Goal: Transaction & Acquisition: Purchase product/service

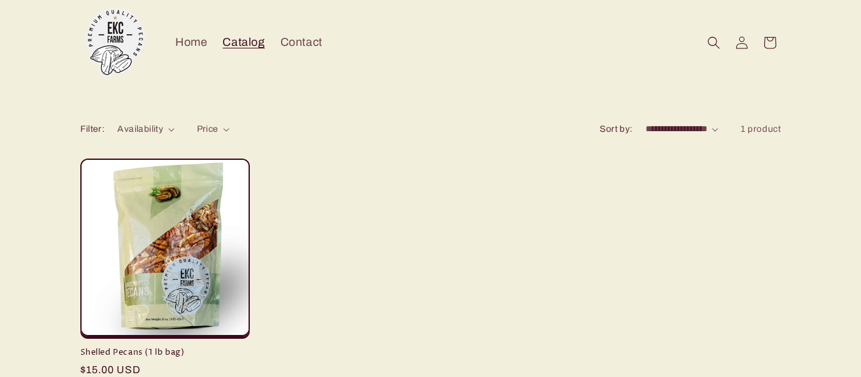
scroll to position [72, 0]
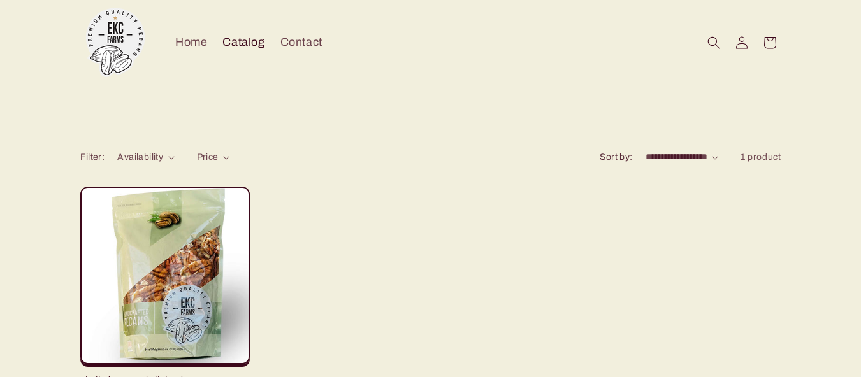
click at [173, 375] on link "Shelled Pecans (1 lb bag)" at bounding box center [165, 380] width 170 height 11
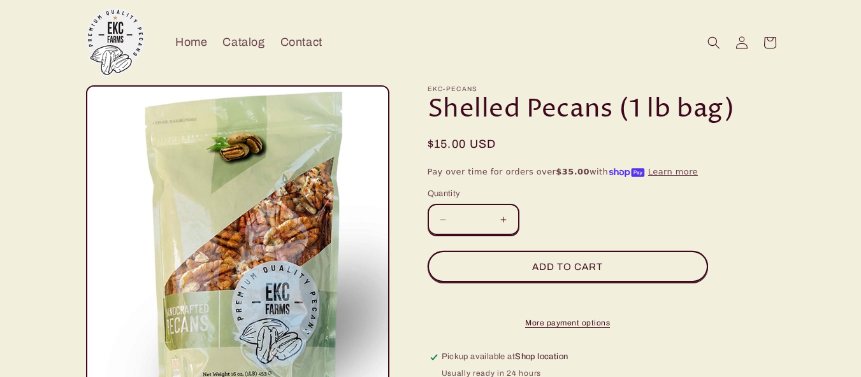
scroll to position [33, 0]
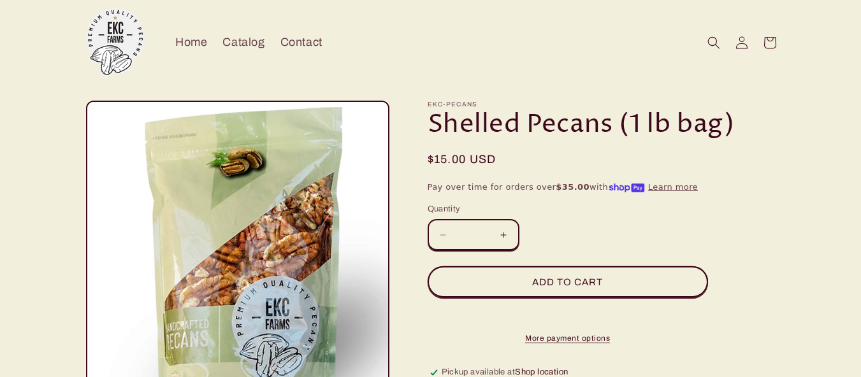
click at [506, 235] on button "Increase quantity for Shelled Pecans (1 lb bag)" at bounding box center [504, 234] width 29 height 31
click at [444, 235] on button "Decrease quantity for Shelled Pecans (1 lb bag)" at bounding box center [443, 234] width 29 height 31
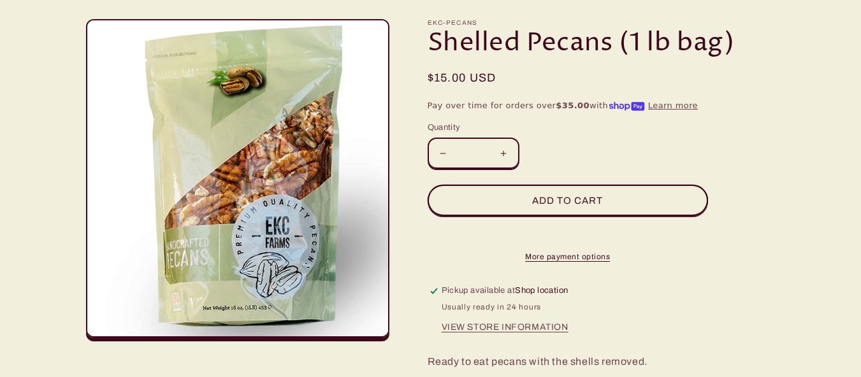
scroll to position [136, 0]
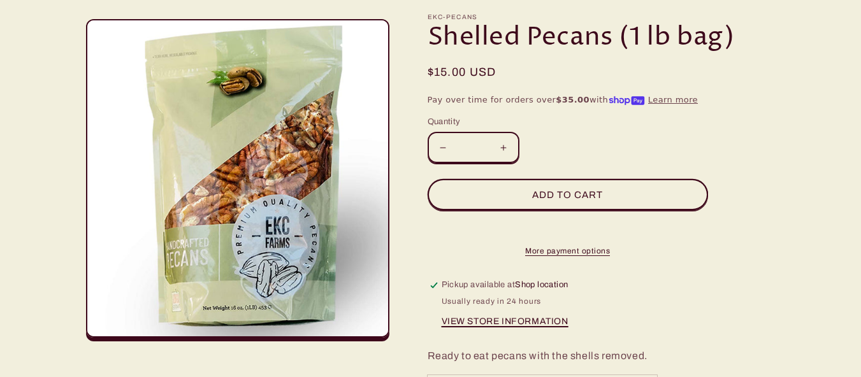
click at [535, 328] on button "View store information" at bounding box center [505, 322] width 127 height 11
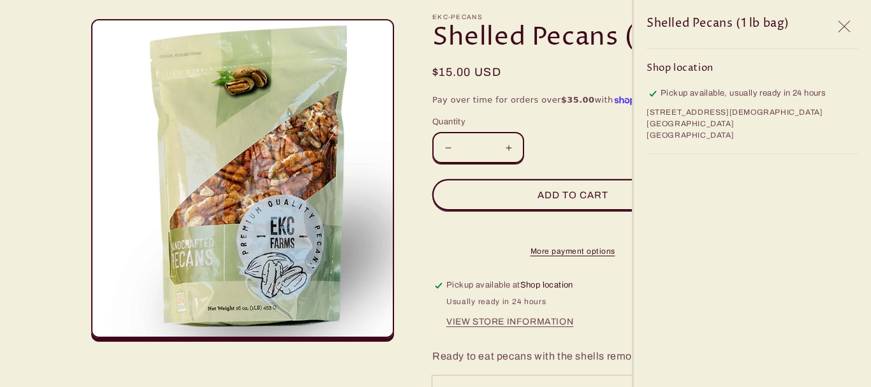
click at [845, 25] on icon "Close" at bounding box center [844, 26] width 13 height 12
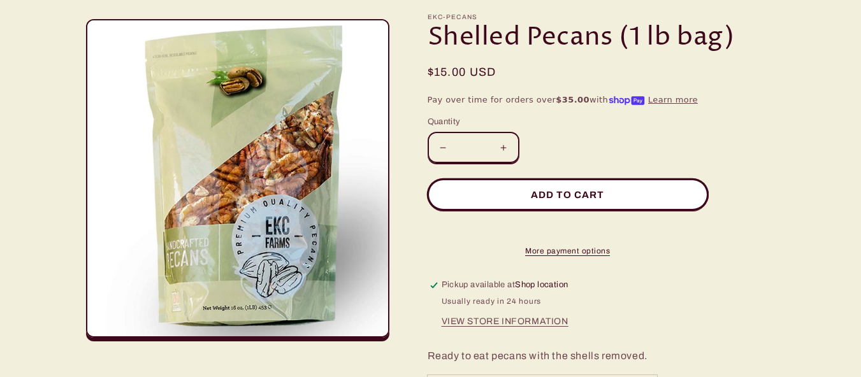
click at [589, 199] on button "Add to cart" at bounding box center [568, 194] width 280 height 31
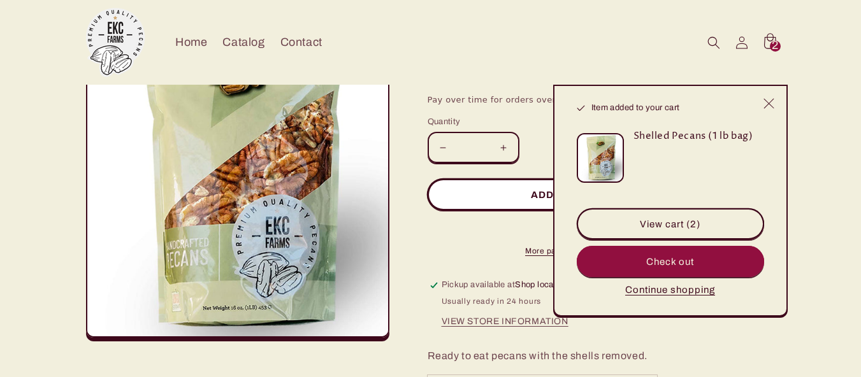
type input "*"
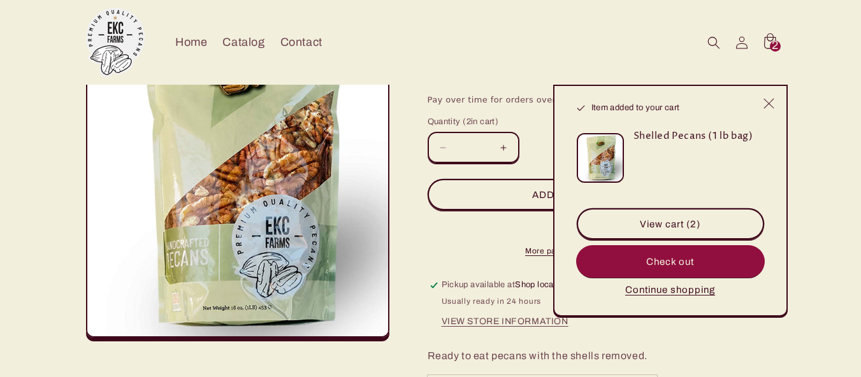
click at [660, 264] on button "Check out" at bounding box center [670, 261] width 187 height 31
